Goal: Download file/media

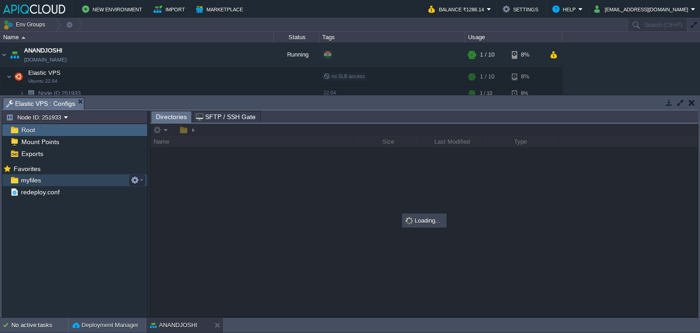
click at [27, 174] on div "myfiles" at bounding box center [74, 180] width 145 height 12
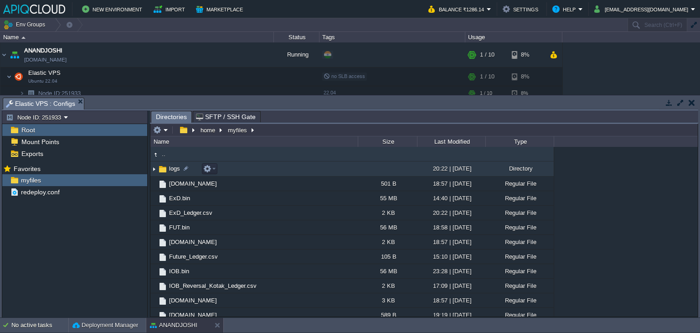
click at [155, 168] on img at bounding box center [153, 169] width 7 height 14
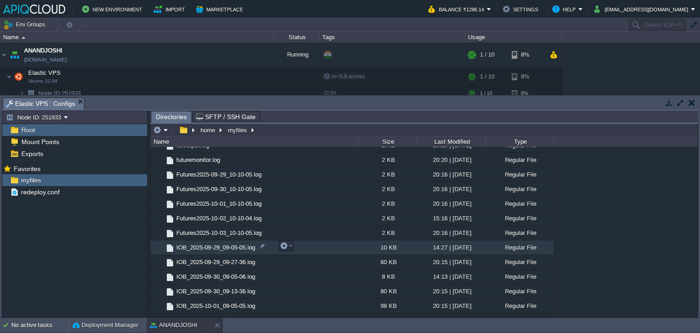
scroll to position [182, 0]
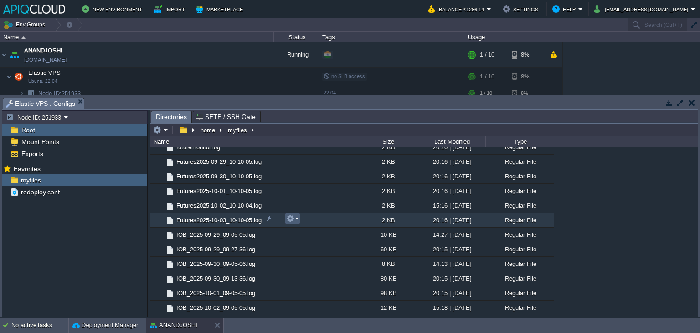
click at [295, 219] on em at bounding box center [292, 218] width 12 height 8
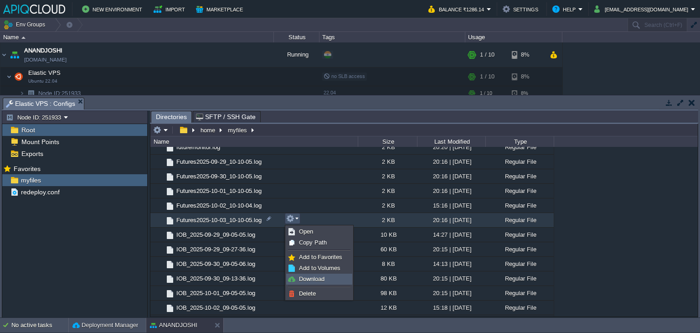
click at [307, 275] on span "Download" at bounding box center [312, 278] width 26 height 7
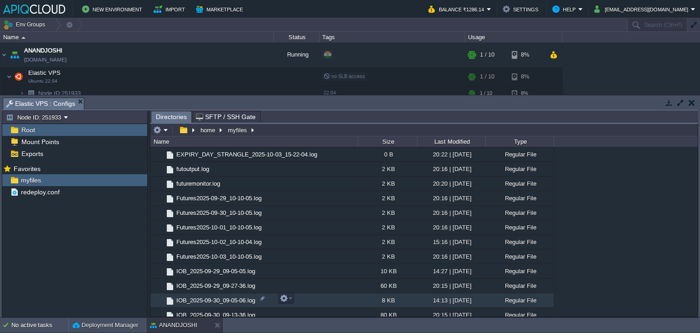
scroll to position [91, 0]
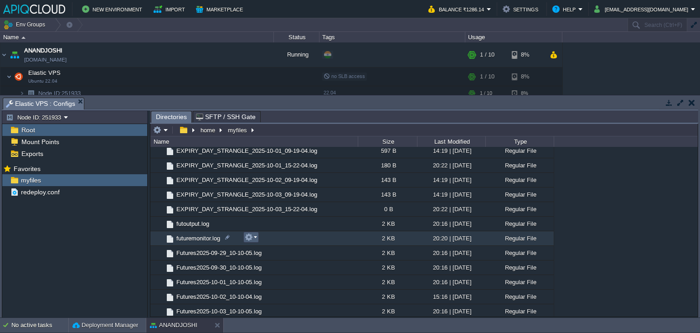
click at [250, 237] on button "button" at bounding box center [249, 237] width 8 height 8
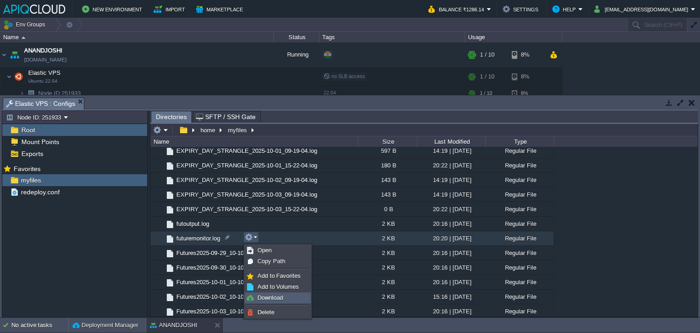
click at [274, 298] on span "Download" at bounding box center [270, 297] width 26 height 7
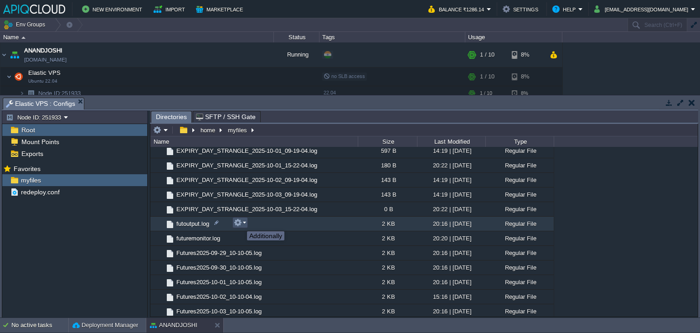
click at [240, 223] on button "button" at bounding box center [238, 222] width 8 height 8
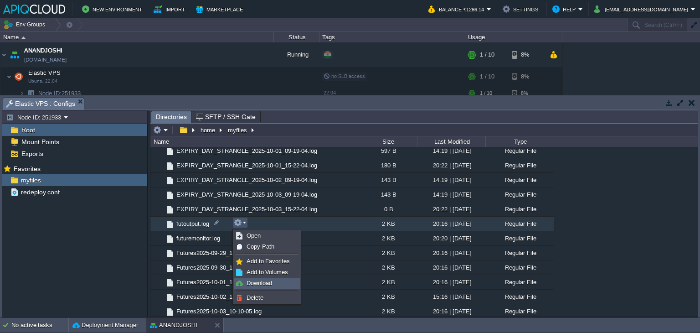
click at [244, 282] on link "Download" at bounding box center [266, 283] width 65 height 10
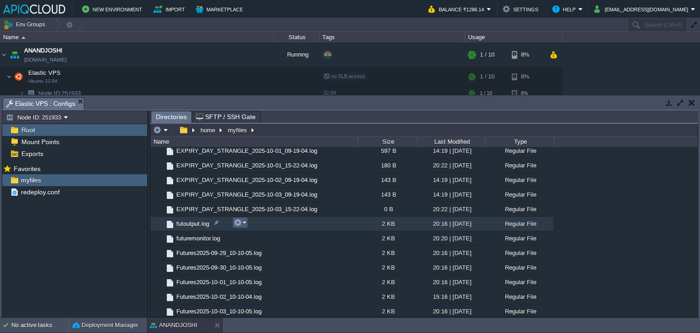
click at [244, 222] on em at bounding box center [240, 222] width 12 height 8
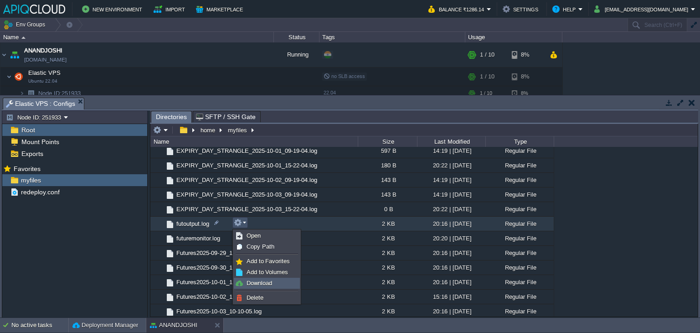
click at [268, 281] on span "Download" at bounding box center [260, 282] width 26 height 7
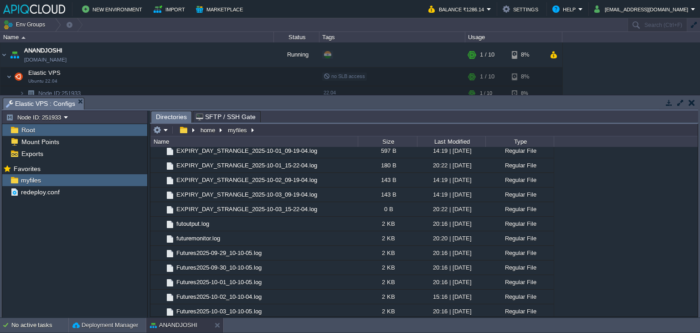
click at [692, 100] on button "button" at bounding box center [692, 102] width 6 height 8
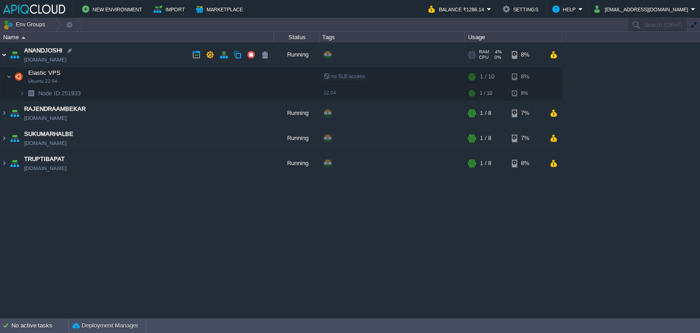
click at [2, 52] on img at bounding box center [3, 54] width 7 height 25
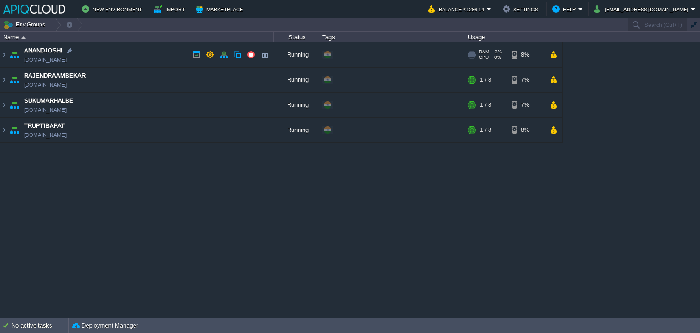
click at [152, 53] on td "ANANDJOSHI [DOMAIN_NAME]" at bounding box center [136, 54] width 273 height 25
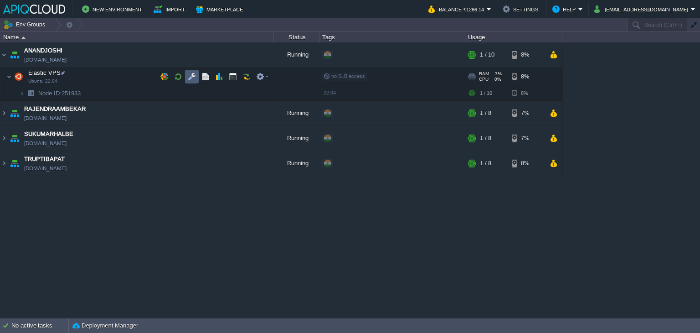
click at [193, 74] on button "button" at bounding box center [192, 76] width 8 height 8
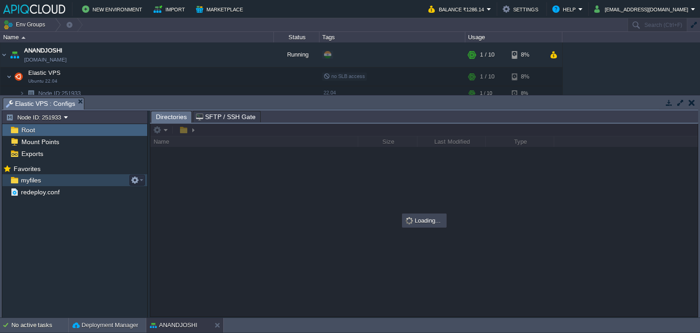
click at [29, 183] on span "myfiles" at bounding box center [30, 180] width 23 height 8
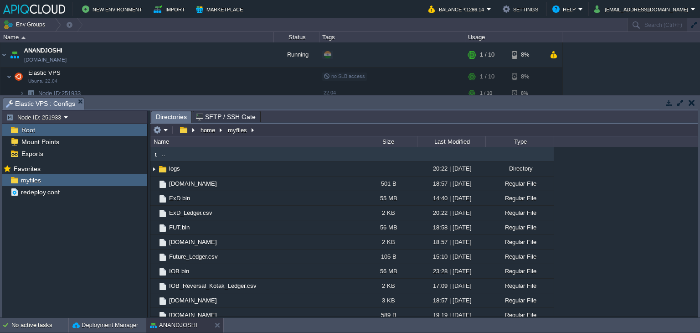
click at [689, 100] on button "button" at bounding box center [692, 102] width 6 height 8
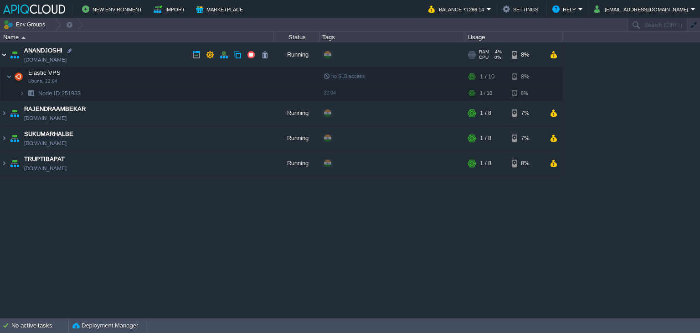
click at [4, 57] on img at bounding box center [3, 54] width 7 height 25
